Goal: Task Accomplishment & Management: Manage account settings

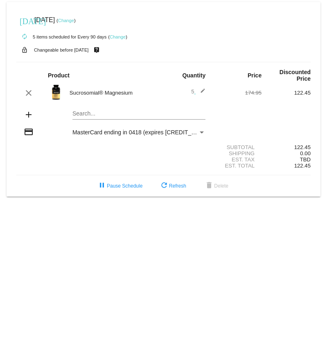
click at [115, 36] on link "Change" at bounding box center [118, 36] width 16 height 5
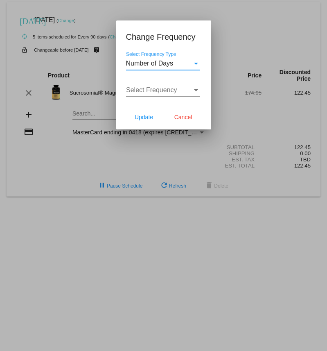
click at [193, 63] on div "Select Frequency Type" at bounding box center [196, 63] width 7 height 7
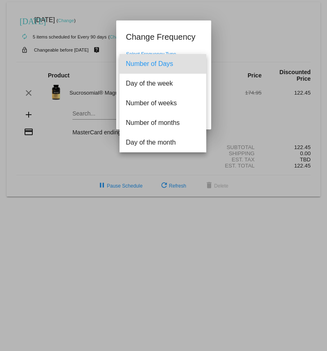
click at [193, 63] on span "Number of Days" at bounding box center [163, 64] width 74 height 20
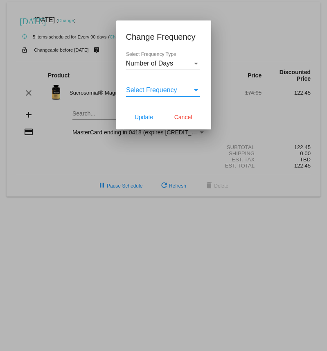
click at [191, 91] on div "Select Frequency" at bounding box center [159, 89] width 66 height 7
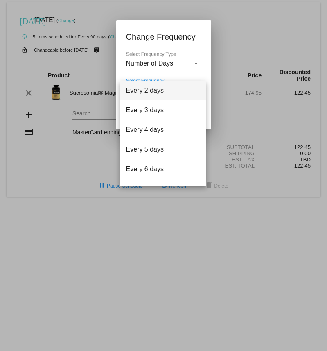
click at [186, 63] on div at bounding box center [163, 175] width 327 height 351
click at [186, 63] on div "Number of Days" at bounding box center [159, 63] width 66 height 7
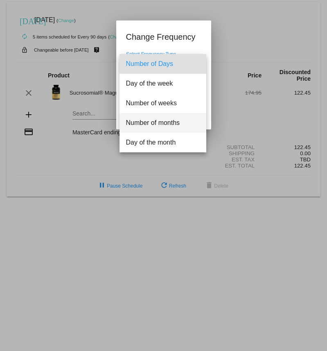
click at [175, 121] on span "Number of months" at bounding box center [163, 123] width 74 height 20
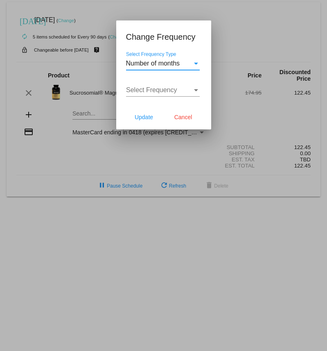
click at [183, 91] on div "Select Frequency" at bounding box center [159, 89] width 66 height 7
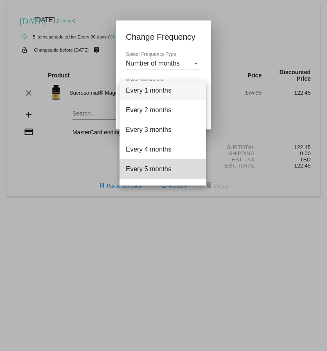
click at [163, 162] on span "Every 5 months" at bounding box center [163, 169] width 74 height 20
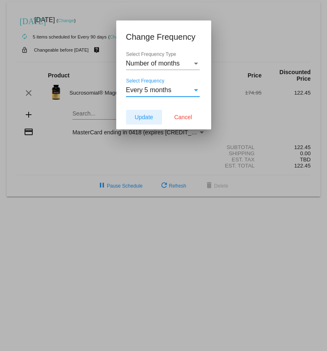
click at [144, 120] on span "Update" at bounding box center [144, 117] width 18 height 7
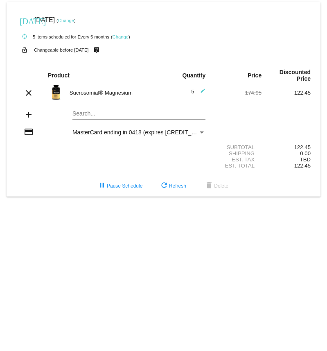
click at [74, 22] on link "Change" at bounding box center [66, 20] width 16 height 5
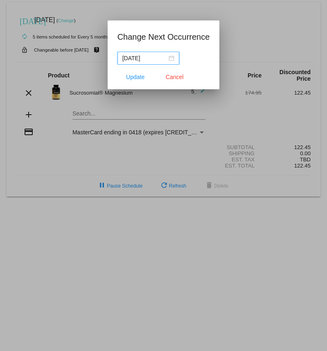
click at [166, 59] on div "[DATE]" at bounding box center [149, 58] width 52 height 9
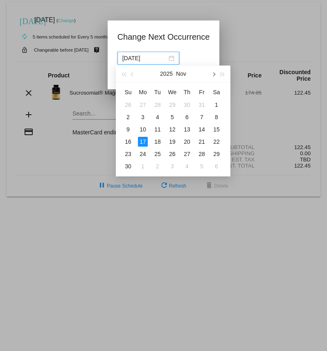
click at [213, 74] on span "button" at bounding box center [213, 75] width 4 height 4
click at [132, 73] on button "button" at bounding box center [132, 74] width 9 height 16
click at [215, 72] on button "button" at bounding box center [213, 74] width 9 height 16
click at [217, 73] on button "button" at bounding box center [213, 74] width 9 height 16
click at [217, 131] on div "17" at bounding box center [217, 130] width 10 height 10
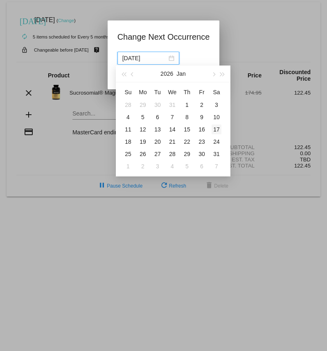
type input "[DATE]"
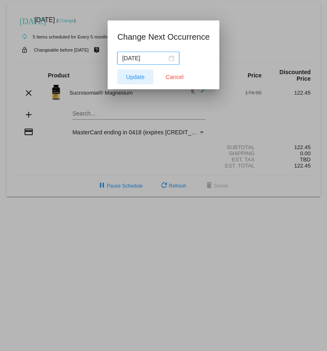
click at [140, 79] on span "Update" at bounding box center [135, 77] width 18 height 7
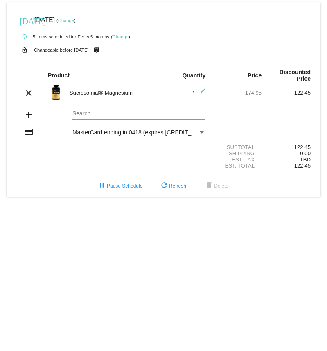
click at [111, 227] on body "[DATE] [DATE] ( Change ) autorenew 5 items scheduled for Every 5 months ( Chang…" at bounding box center [163, 175] width 327 height 351
